Goal: Register for event/course

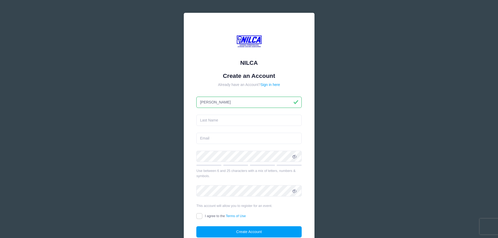
type input "[PERSON_NAME]"
click at [205, 120] on input "text" at bounding box center [248, 120] width 105 height 11
type input "[PERSON_NAME]"
click at [209, 137] on input "email" at bounding box center [248, 138] width 105 height 11
type input "[EMAIL_ADDRESS][DOMAIN_NAME]"
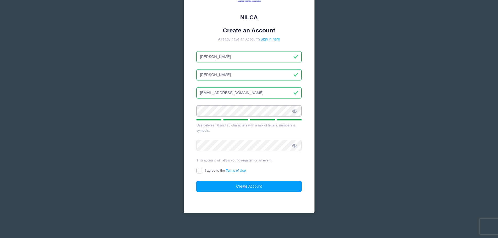
scroll to position [46, 0]
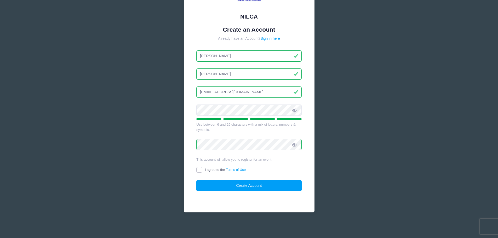
click at [201, 168] on input "I agree to the Terms of Use" at bounding box center [199, 170] width 6 height 6
checkbox input "true"
click at [221, 180] on form "Create an Account Already have an Account? Sign in here David Giordano Coachgio…" at bounding box center [248, 109] width 105 height 166
click at [225, 186] on button "Create Account" at bounding box center [248, 185] width 105 height 11
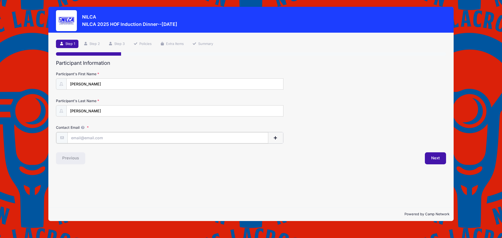
click at [101, 142] on input "Contact Email" at bounding box center [167, 137] width 201 height 11
type input "[EMAIL_ADDRESS][DOMAIN_NAME]"
click at [442, 158] on button "Next" at bounding box center [435, 158] width 21 height 12
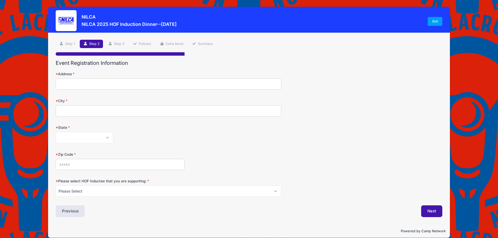
click at [87, 85] on input "Address" at bounding box center [169, 83] width 226 height 11
type input "26 Abbott Rd"
type input "Ellington"
select select "CT"
type input "06029"
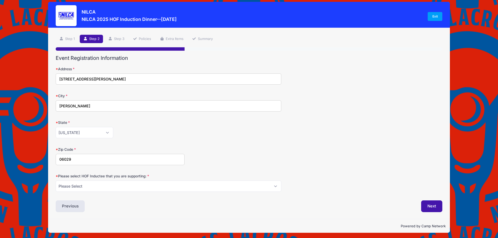
scroll to position [7, 0]
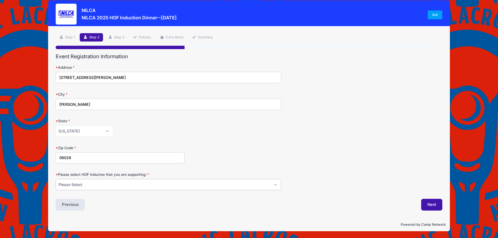
click at [276, 187] on select "Please Select Dennis Bonn Charlie Burch Mike Delia Steve Finnell Bryan Kelly Ke…" at bounding box center [169, 184] width 226 height 11
select select "Ken McCarthy"
click at [56, 179] on select "Please Select Dennis Bonn Charlie Burch Mike Delia Steve Finnell Bryan Kelly Ke…" at bounding box center [169, 184] width 226 height 11
click at [429, 202] on button "Next" at bounding box center [431, 205] width 21 height 12
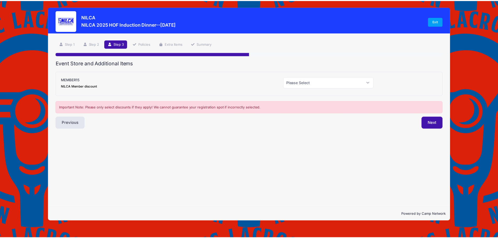
scroll to position [0, 0]
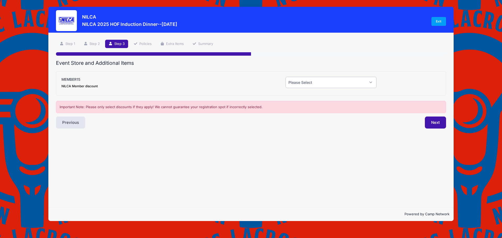
click at [372, 82] on select "Please Select Yes (-$15.00) No" at bounding box center [331, 82] width 91 height 11
select select "1"
click at [286, 77] on select "Please Select Yes (-$15.00) No" at bounding box center [331, 82] width 91 height 11
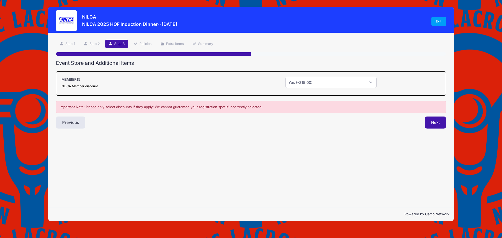
click at [372, 83] on select "Please Select Yes (-$15.00) No" at bounding box center [331, 82] width 91 height 11
drag, startPoint x: 364, startPoint y: 134, endPoint x: 378, endPoint y: 132, distance: 14.6
click at [364, 134] on div "Step 3 /7 Step 1 Step 2 Step 3 Policies Extra Items Summary Participant Informa…" at bounding box center [251, 120] width 406 height 174
click at [438, 122] on button "Next" at bounding box center [435, 123] width 21 height 12
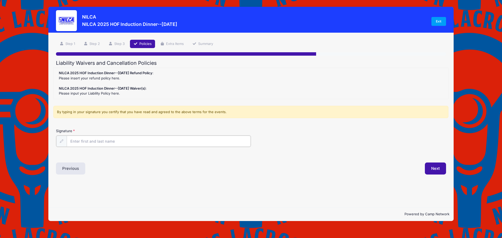
click at [119, 143] on input "Signature" at bounding box center [159, 141] width 184 height 11
type input "David Giordano"
click at [439, 168] on button "Next" at bounding box center [435, 168] width 21 height 12
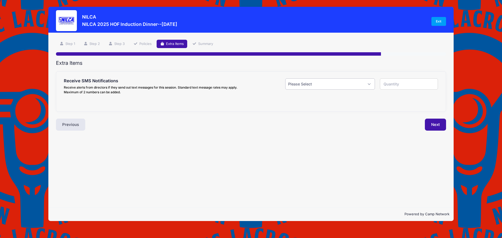
click at [371, 86] on select "Please Select Yes ($0.00) No" at bounding box center [330, 83] width 90 height 11
select select "0"
click at [285, 78] on select "Please Select Yes ($0.00) No" at bounding box center [330, 83] width 90 height 11
type input "0"
click at [441, 124] on button "Next" at bounding box center [435, 125] width 21 height 12
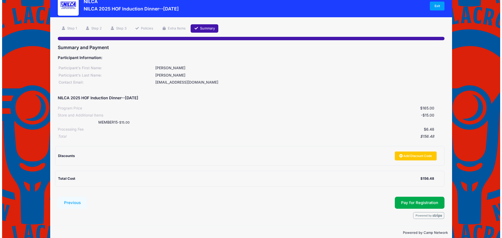
scroll to position [24, 0]
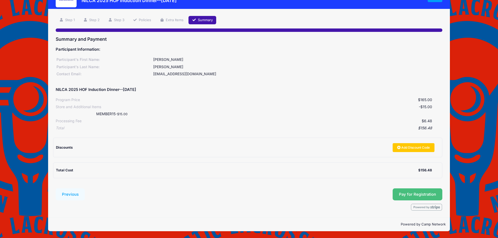
click at [417, 192] on button "Pay for Registration" at bounding box center [418, 195] width 50 height 12
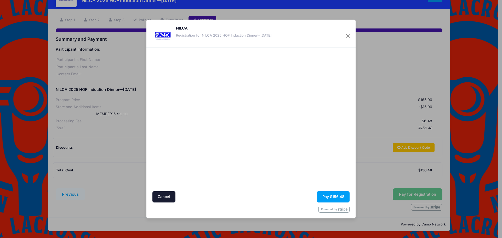
click at [283, 163] on div at bounding box center [302, 119] width 96 height 139
click at [337, 197] on button "Pay $156.48" at bounding box center [333, 197] width 33 height 11
